Goal: Task Accomplishment & Management: Manage account settings

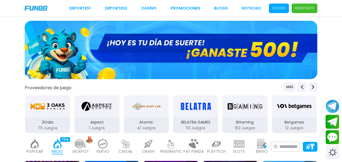
click at [284, 9] on p "Acceso" at bounding box center [278, 8] width 13 height 5
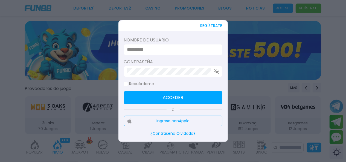
type input "*******"
click at [170, 94] on button "Acceder" at bounding box center [173, 97] width 98 height 13
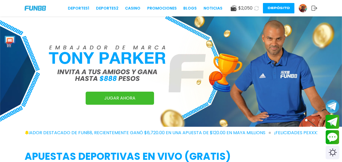
click at [304, 10] on img at bounding box center [302, 8] width 8 height 8
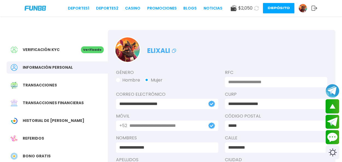
click at [288, 7] on button "Depósito" at bounding box center [278, 8] width 31 height 10
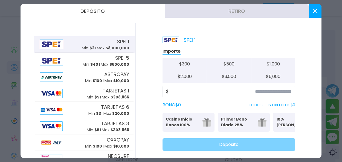
click at [216, 13] on button "Retiro" at bounding box center [237, 11] width 144 height 14
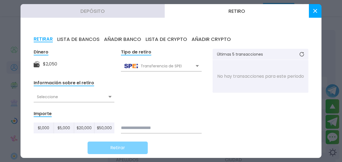
click at [106, 97] on div "Seleccione" at bounding box center [74, 97] width 81 height 10
click at [70, 97] on div "Seleccione" at bounding box center [74, 97] width 81 height 10
click at [104, 97] on div "Seleccione" at bounding box center [74, 97] width 81 height 10
click at [139, 93] on form "Dinero $ 2,050 Tipo de retiro Transferencia de SPEI Transferencia de SPEI Trans…" at bounding box center [118, 101] width 168 height 105
click at [121, 40] on button "AÑADIR BANCO" at bounding box center [122, 39] width 37 height 6
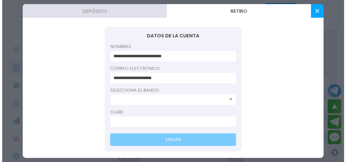
scroll to position [27, 0]
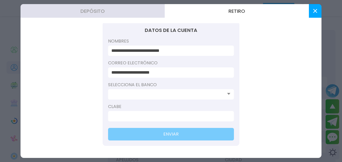
click at [153, 93] on input at bounding box center [169, 94] width 116 height 7
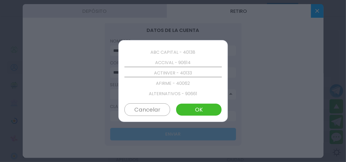
scroll to position [62, 0]
click at [173, 83] on p "AFIRME - 40062" at bounding box center [172, 82] width 97 height 10
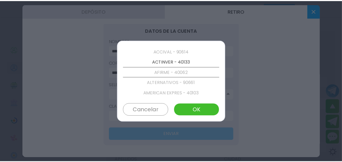
scroll to position [73, 0]
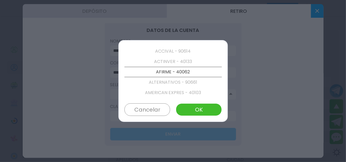
click at [197, 112] on button "OK" at bounding box center [199, 110] width 46 height 13
type input "**********"
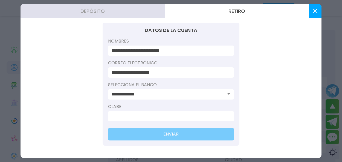
click at [149, 117] on input at bounding box center [169, 116] width 116 height 7
paste input "**********"
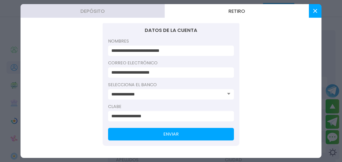
type input "**********"
click at [174, 136] on button "ENVIAR" at bounding box center [171, 134] width 126 height 13
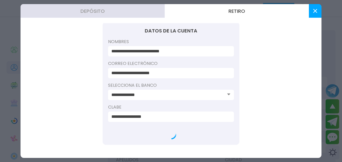
scroll to position [0, 0]
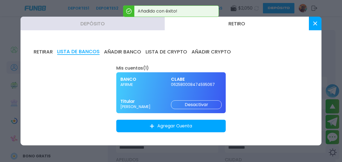
click at [46, 52] on button "RETIRAR" at bounding box center [43, 52] width 19 height 6
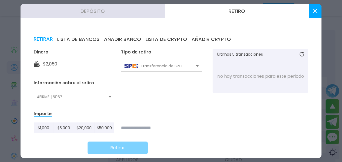
click at [131, 127] on input at bounding box center [161, 128] width 81 height 11
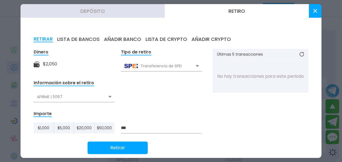
type input "***"
click at [125, 144] on button "Retirar" at bounding box center [117, 148] width 60 height 13
click at [315, 9] on icon at bounding box center [315, 11] width 4 height 4
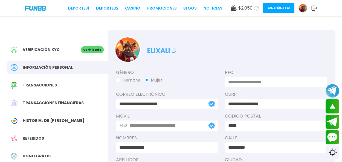
click at [254, 9] on use at bounding box center [256, 8] width 5 height 5
